Goal: Task Accomplishment & Management: Manage account settings

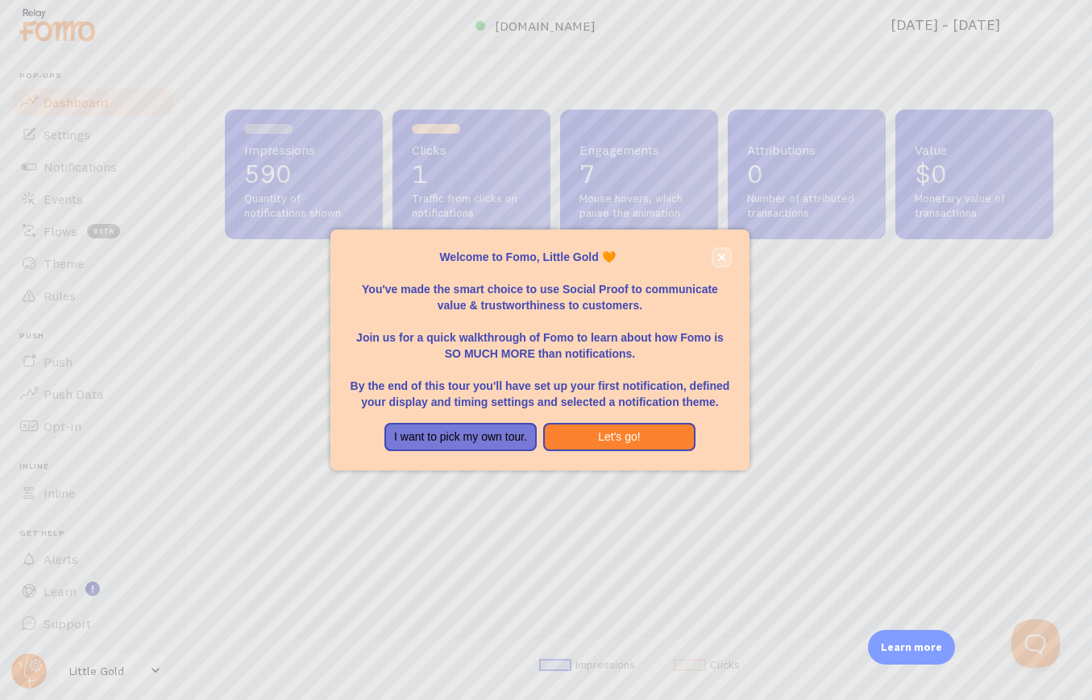
click at [722, 253] on icon "close," at bounding box center [721, 257] width 9 height 9
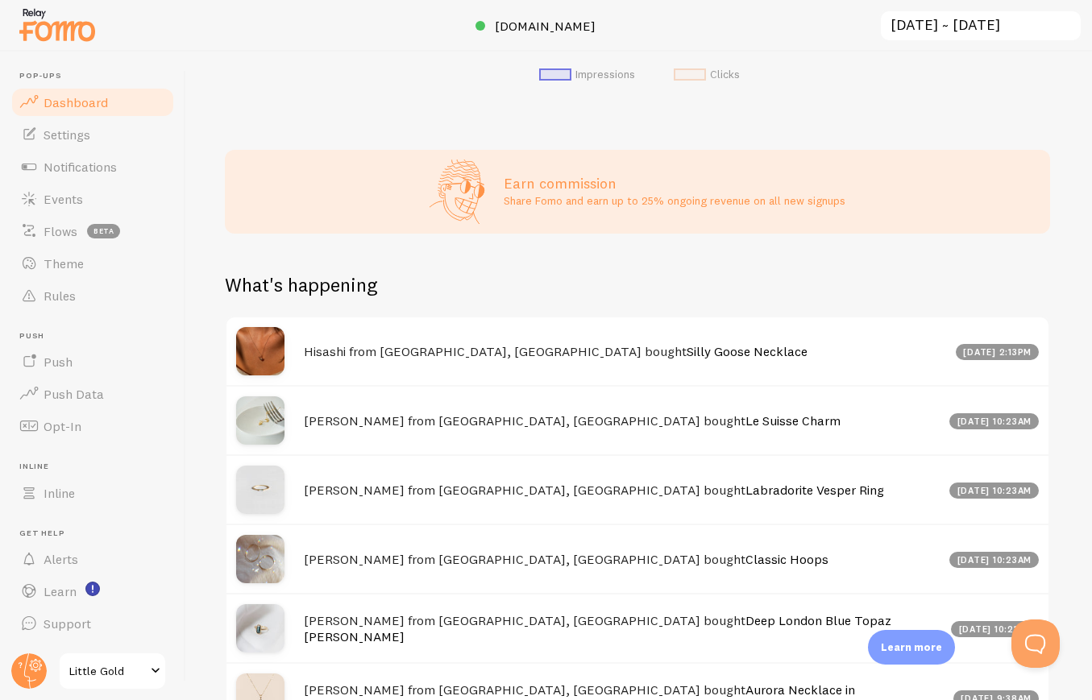
scroll to position [450, 0]
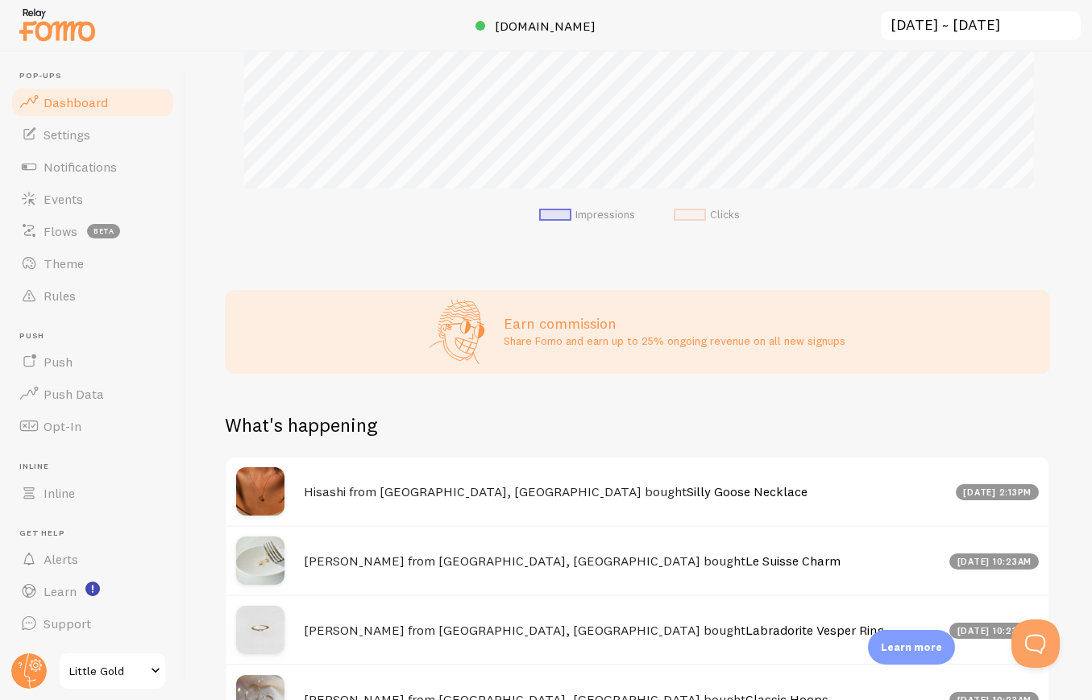
click at [114, 658] on link "Little Gold" at bounding box center [112, 671] width 109 height 39
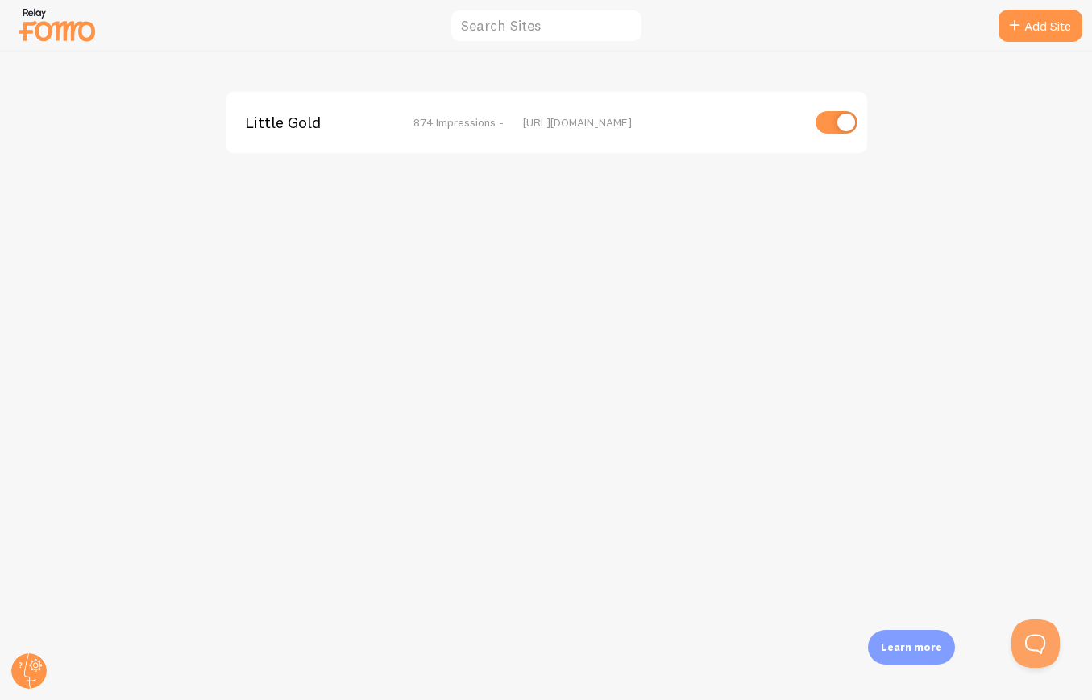
click at [823, 122] on input "checkbox" at bounding box center [836, 122] width 42 height 23
checkbox input "false"
click at [26, 667] on circle at bounding box center [28, 670] width 35 height 35
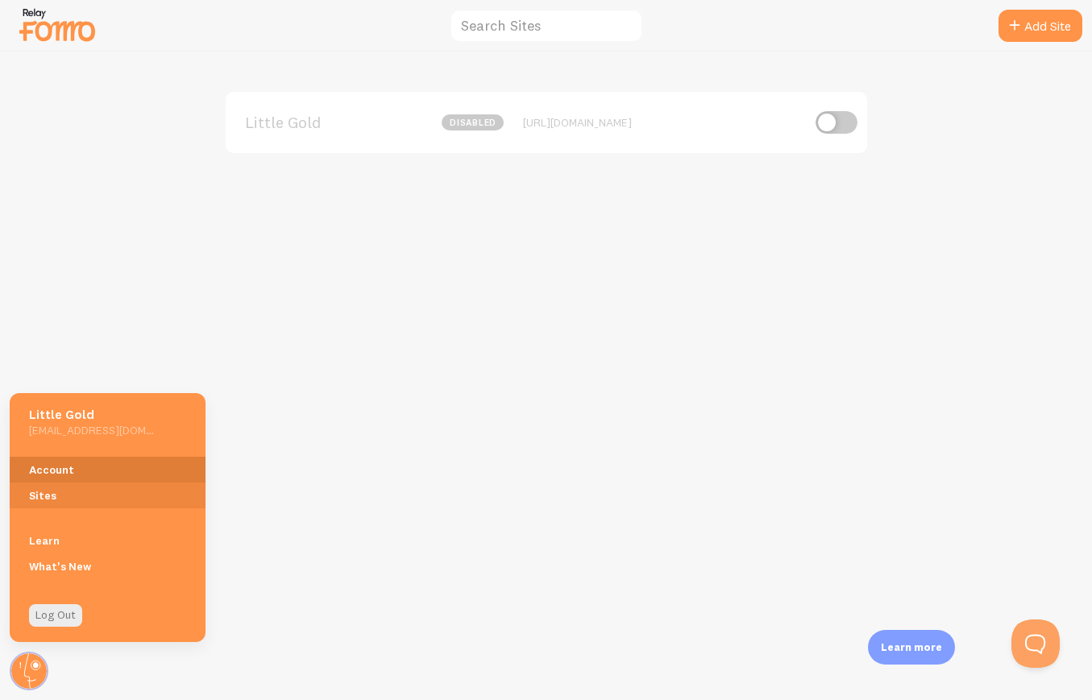
click at [86, 469] on link "Account" at bounding box center [108, 470] width 196 height 26
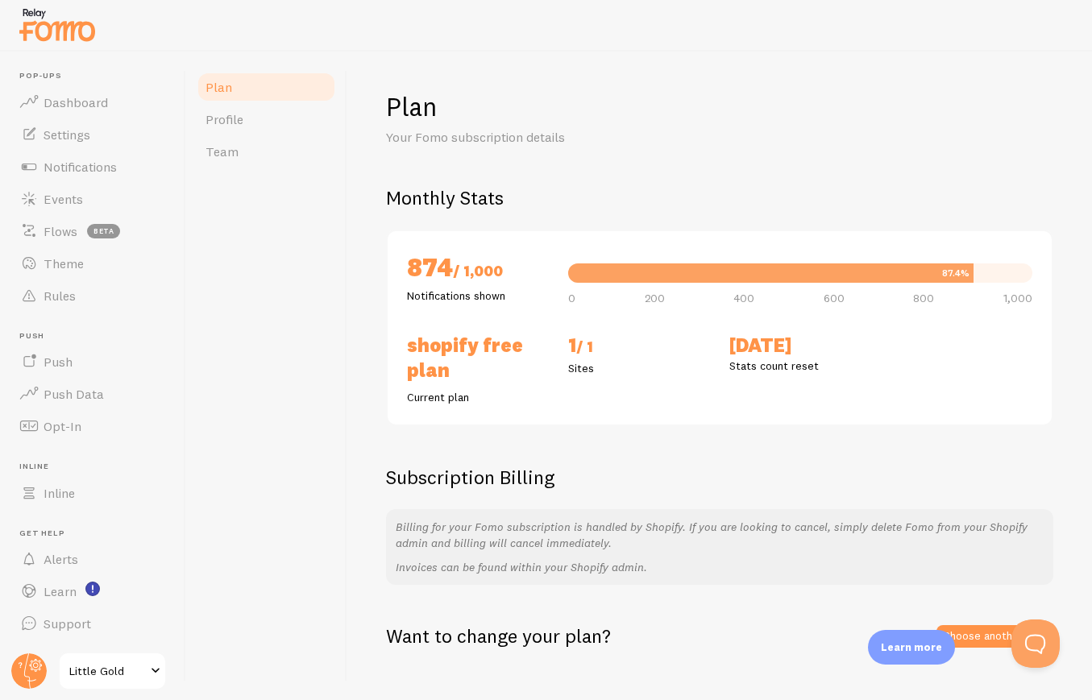
scroll to position [25, 0]
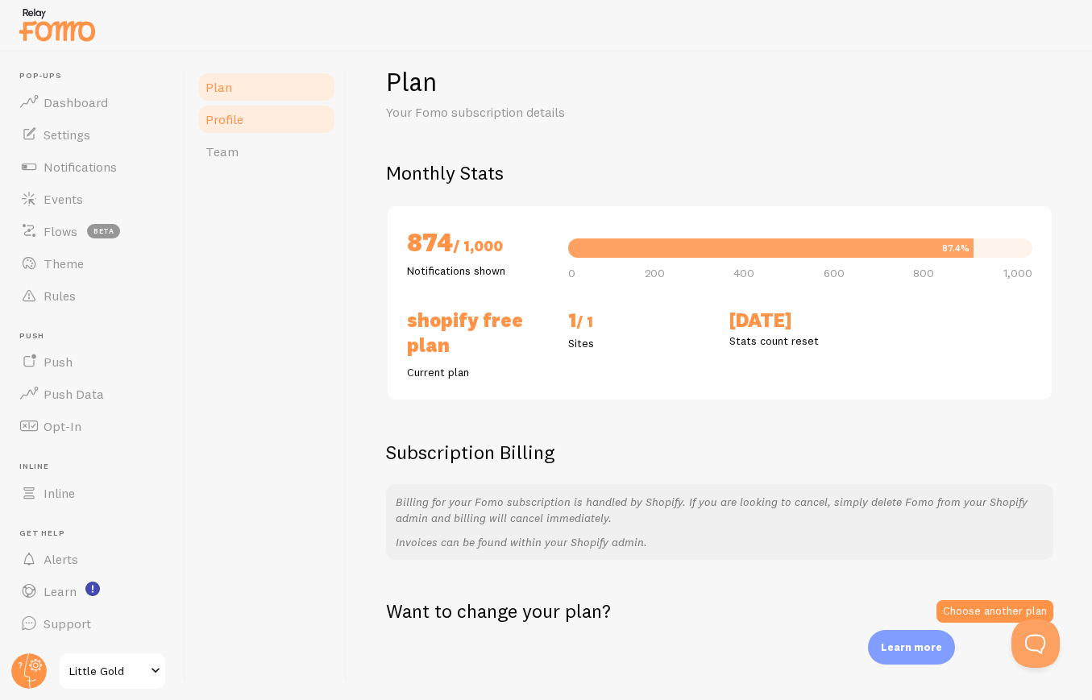
click at [277, 118] on link "Profile" at bounding box center [266, 119] width 141 height 32
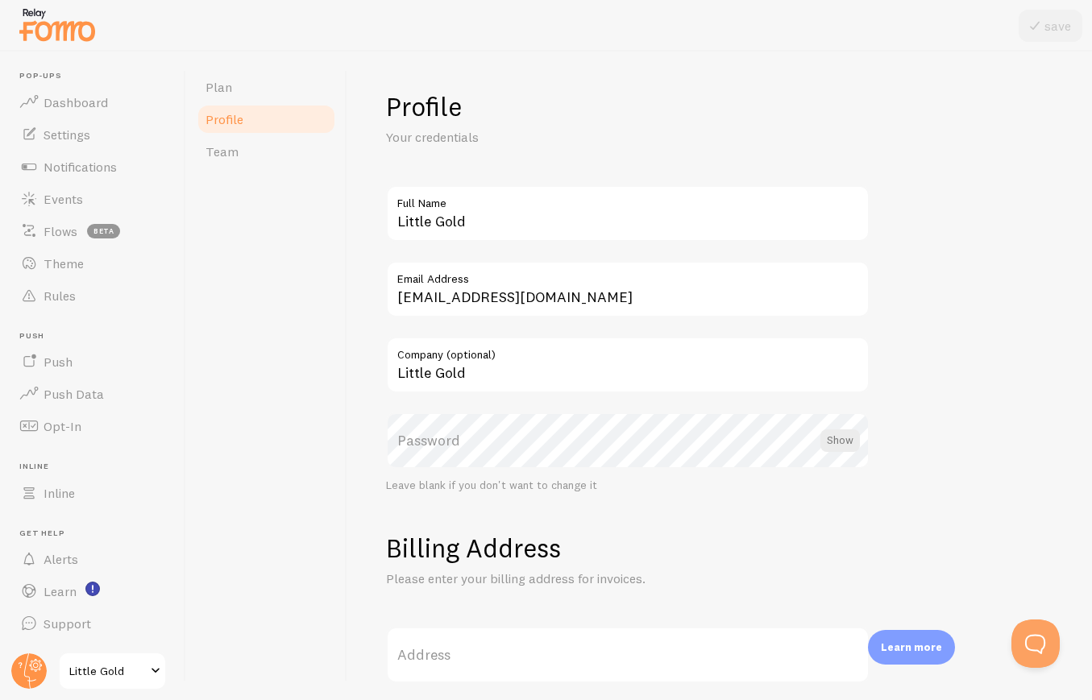
click at [67, 32] on img at bounding box center [57, 24] width 81 height 41
